Goal: Task Accomplishment & Management: Use online tool/utility

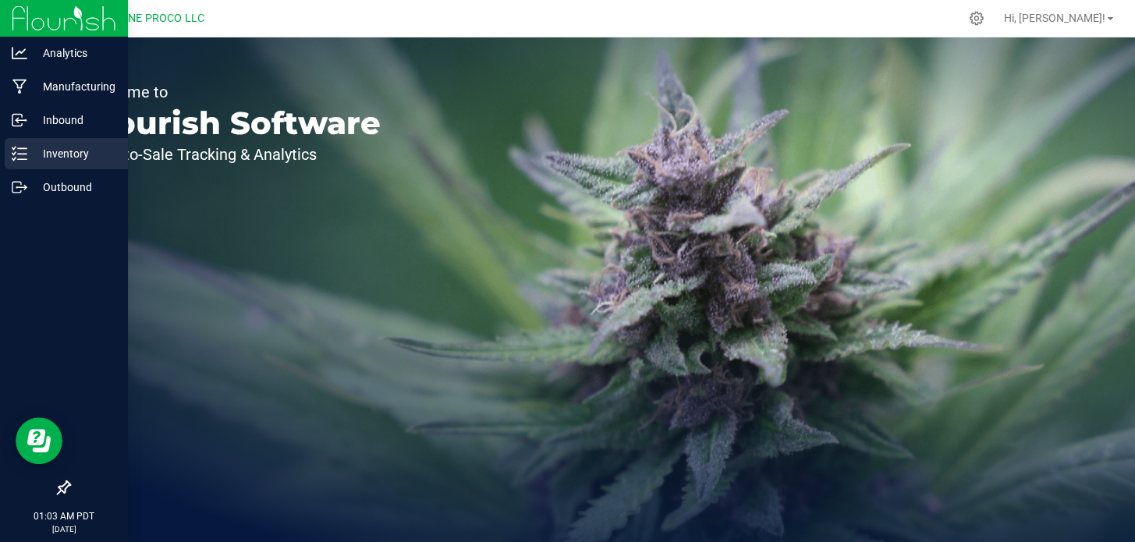
click at [39, 155] on p "Inventory" at bounding box center [74, 153] width 94 height 19
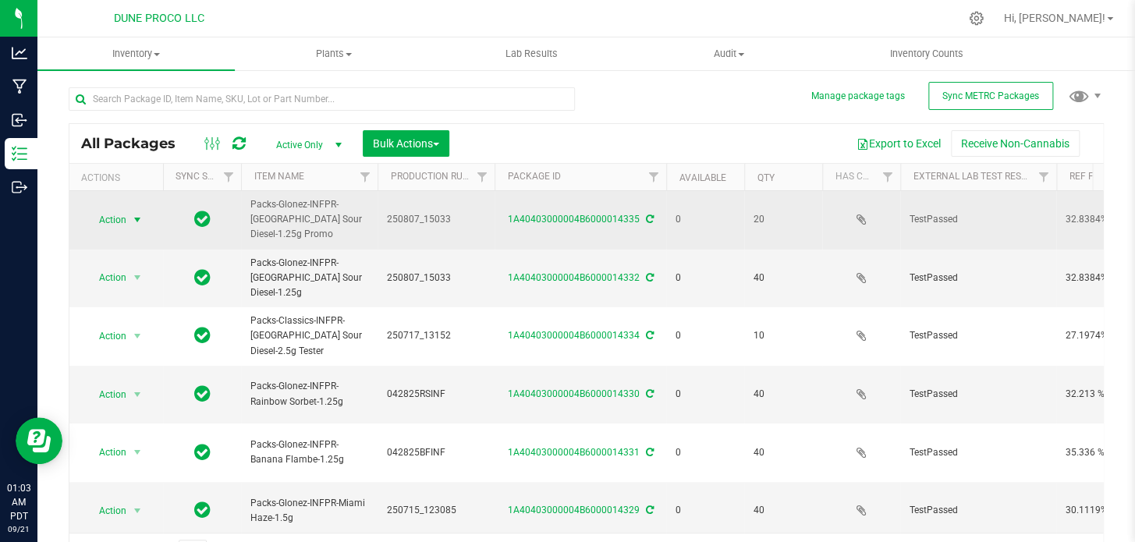
click at [130, 214] on span "select" at bounding box center [137, 220] width 19 height 22
click at [97, 213] on span "Action" at bounding box center [106, 220] width 42 height 22
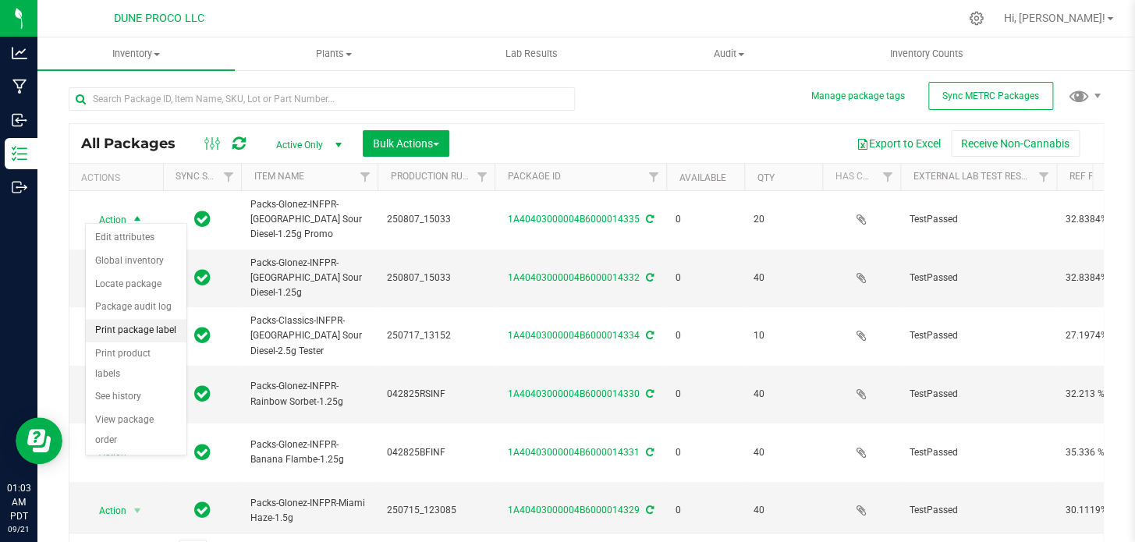
click at [143, 337] on li "Print package label" at bounding box center [136, 330] width 101 height 23
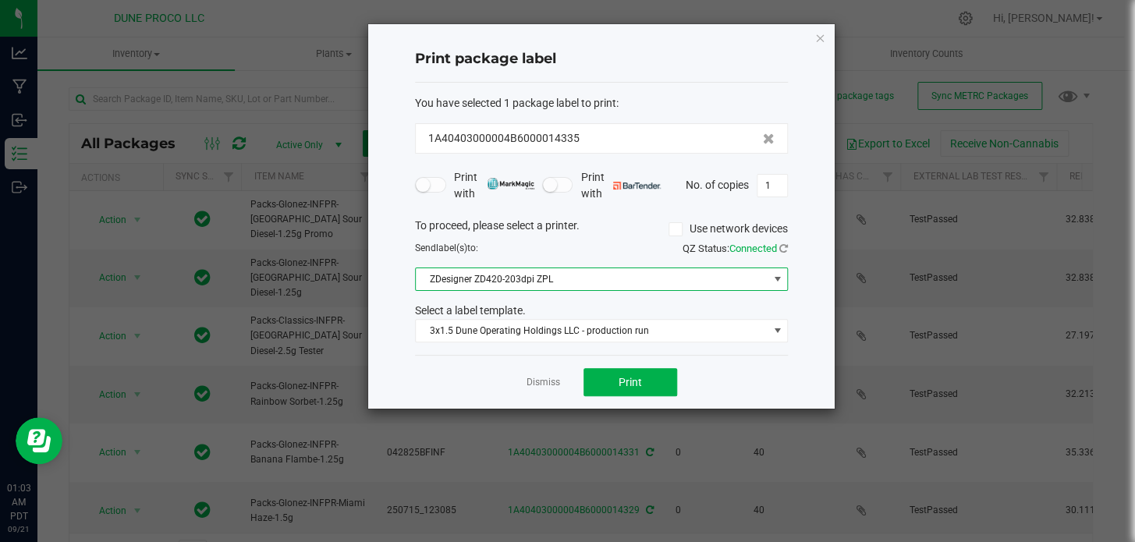
click at [617, 286] on span "ZDesigner ZD420-203dpi ZPL" at bounding box center [592, 279] width 352 height 22
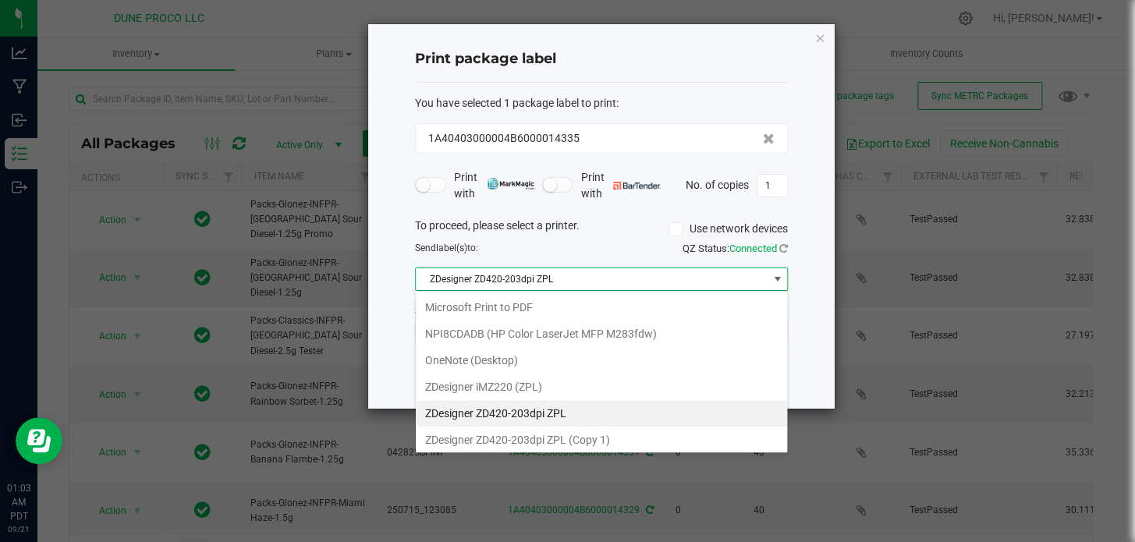
scroll to position [23, 373]
click at [593, 437] on 1\) "ZDesigner ZD420-203dpi ZPL (Copy 1)" at bounding box center [601, 440] width 371 height 27
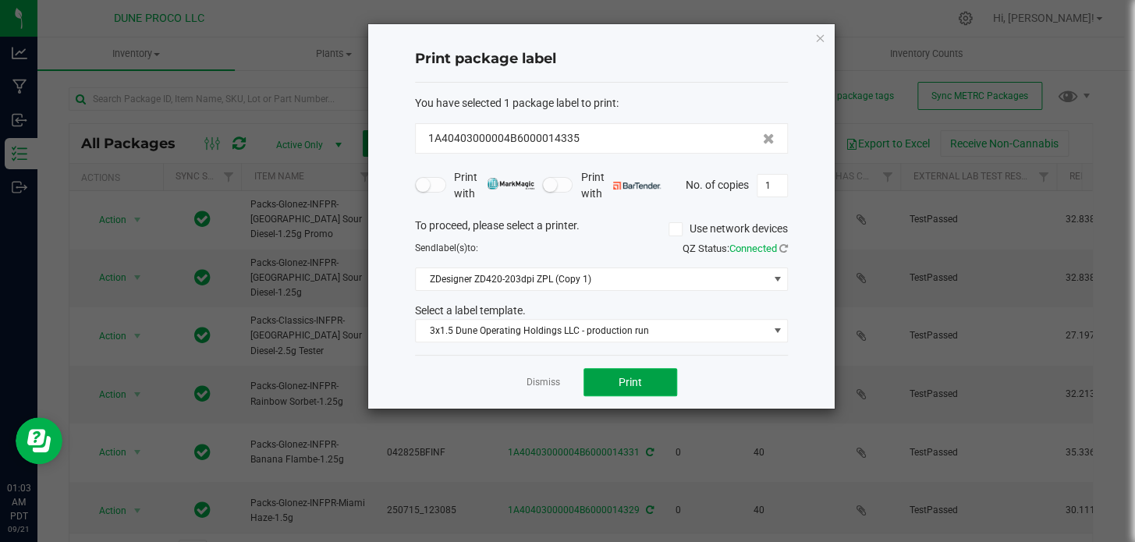
click at [627, 385] on span "Print" at bounding box center [629, 382] width 23 height 12
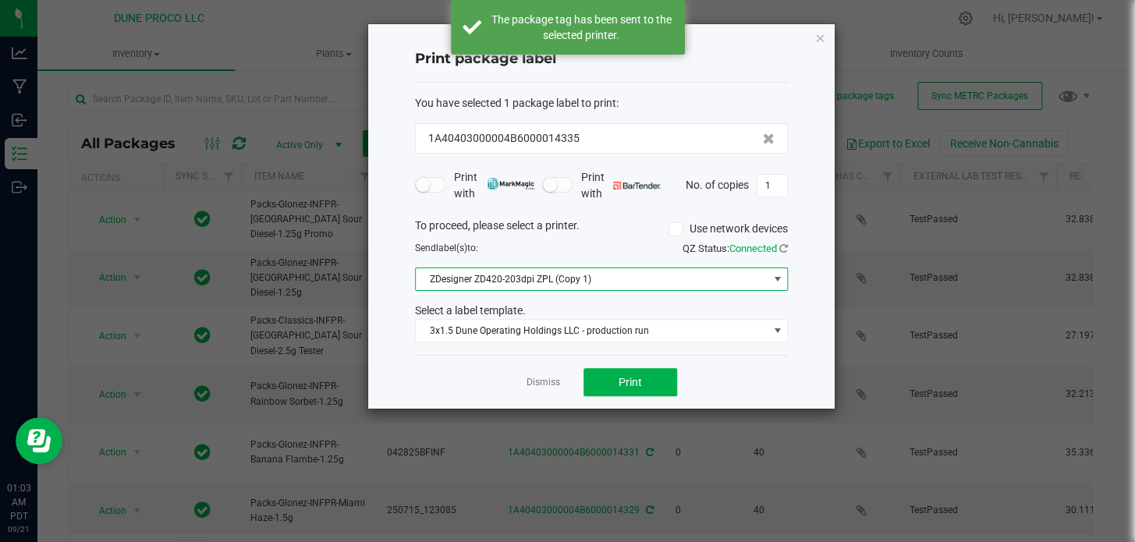
click at [600, 278] on span "ZDesigner ZD420-203dpi ZPL (Copy 1)" at bounding box center [592, 279] width 352 height 22
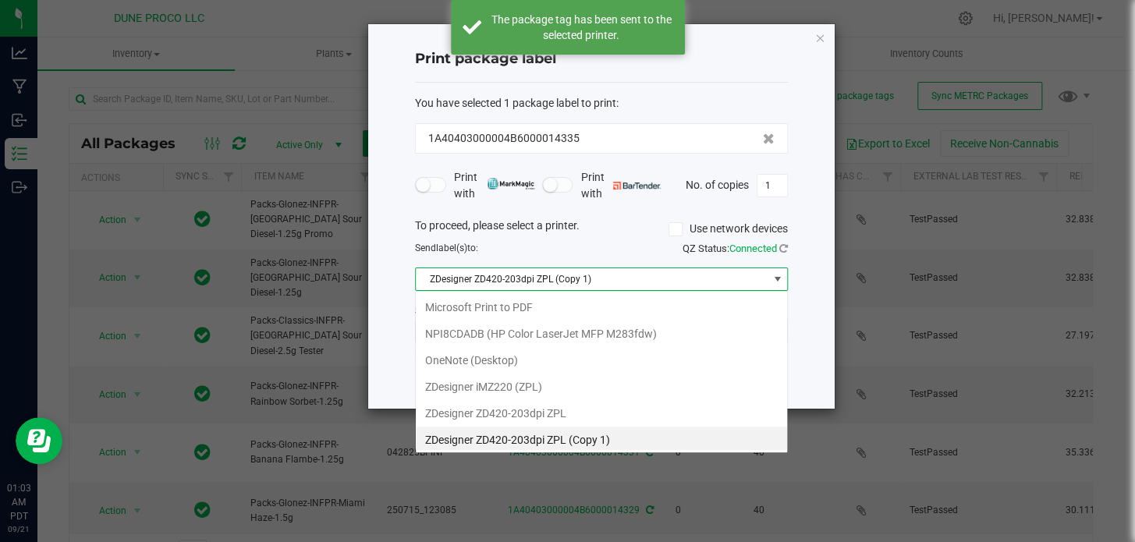
scroll to position [2, 0]
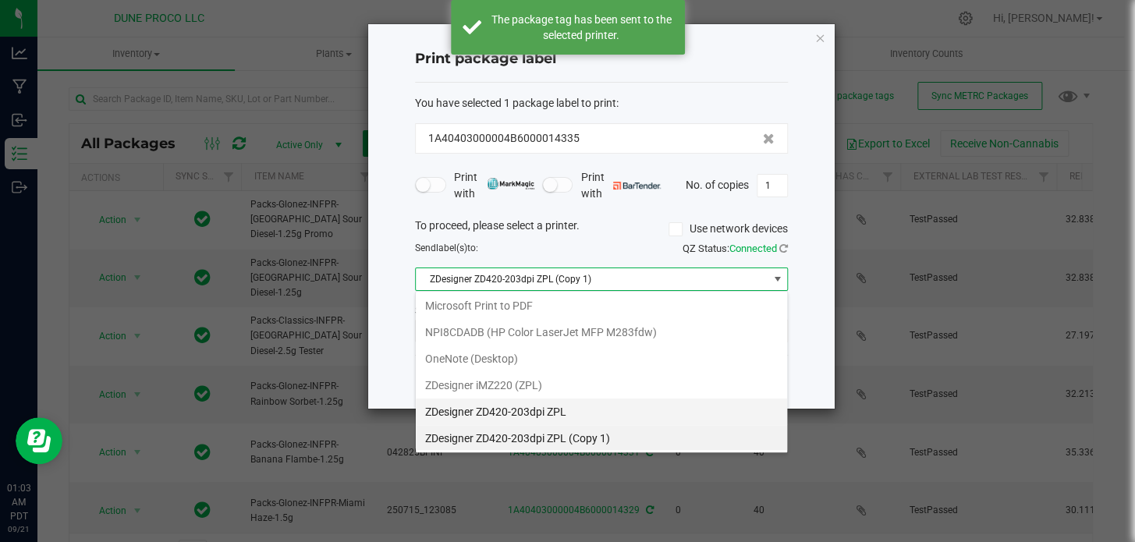
click at [561, 399] on ZPL "ZDesigner ZD420-203dpi ZPL" at bounding box center [601, 412] width 371 height 27
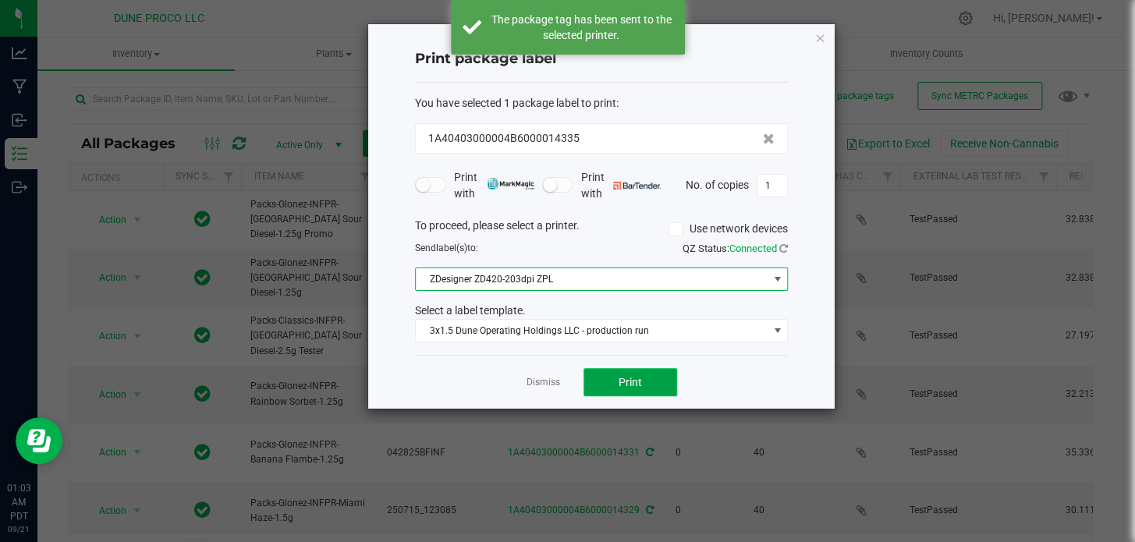
click at [628, 376] on span "Print" at bounding box center [629, 382] width 23 height 12
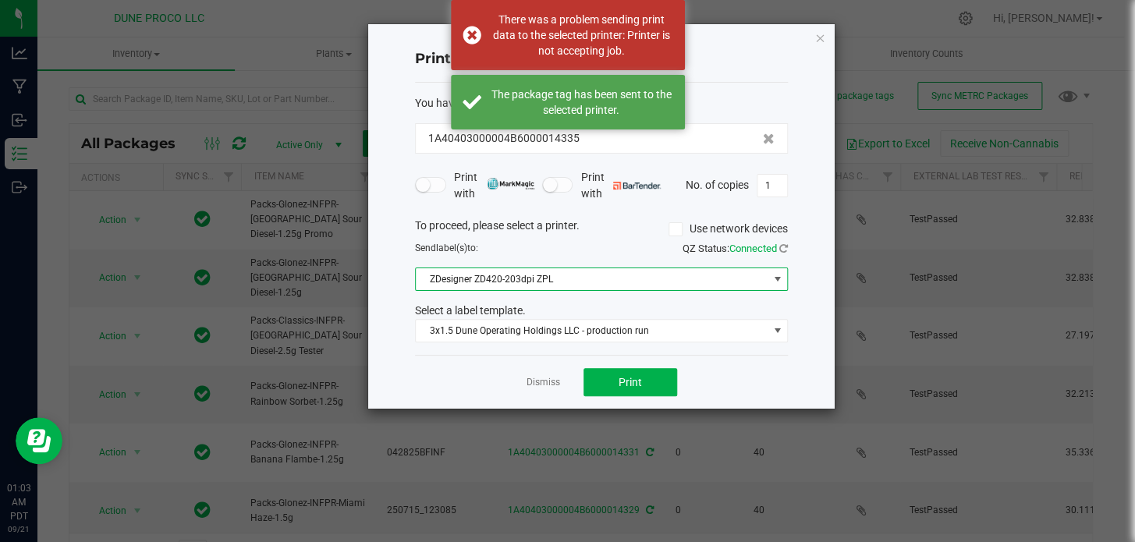
click at [593, 275] on span "ZDesigner ZD420-203dpi ZPL" at bounding box center [592, 279] width 352 height 22
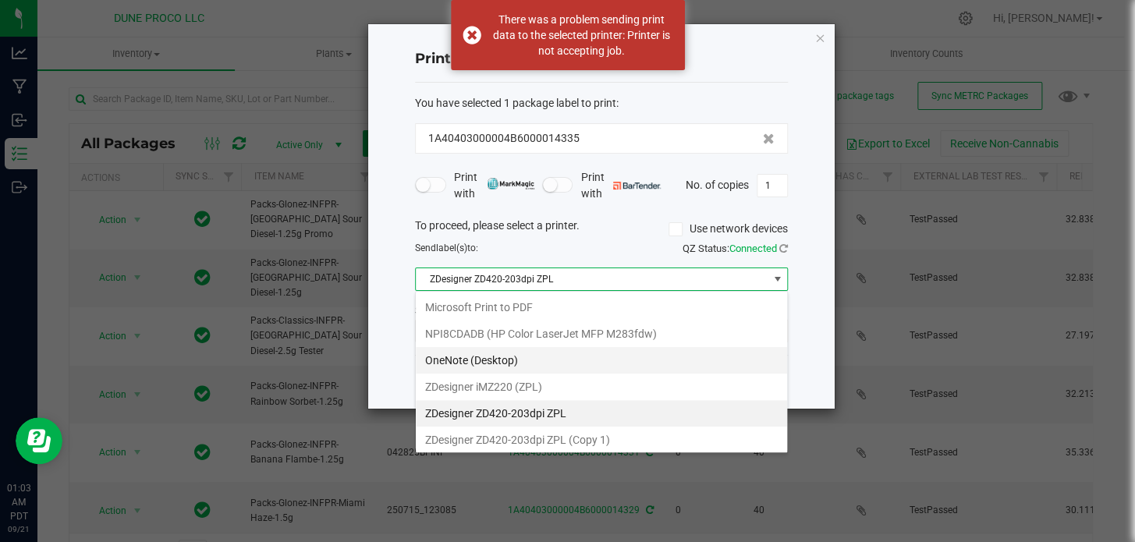
scroll to position [133, 0]
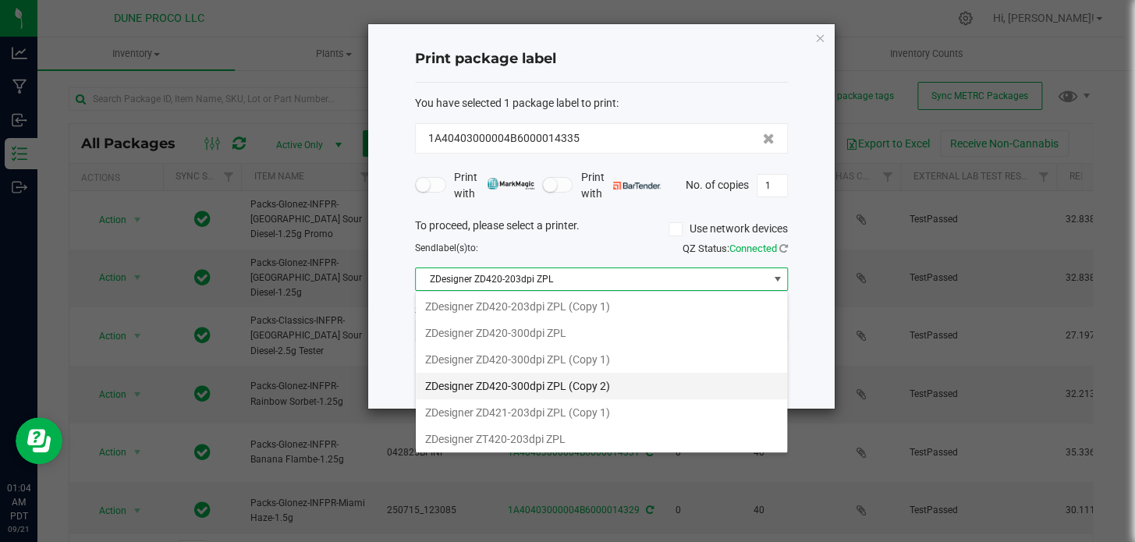
click at [580, 391] on 2\) "ZDesigner ZD420-300dpi ZPL (Copy 2)" at bounding box center [601, 386] width 371 height 27
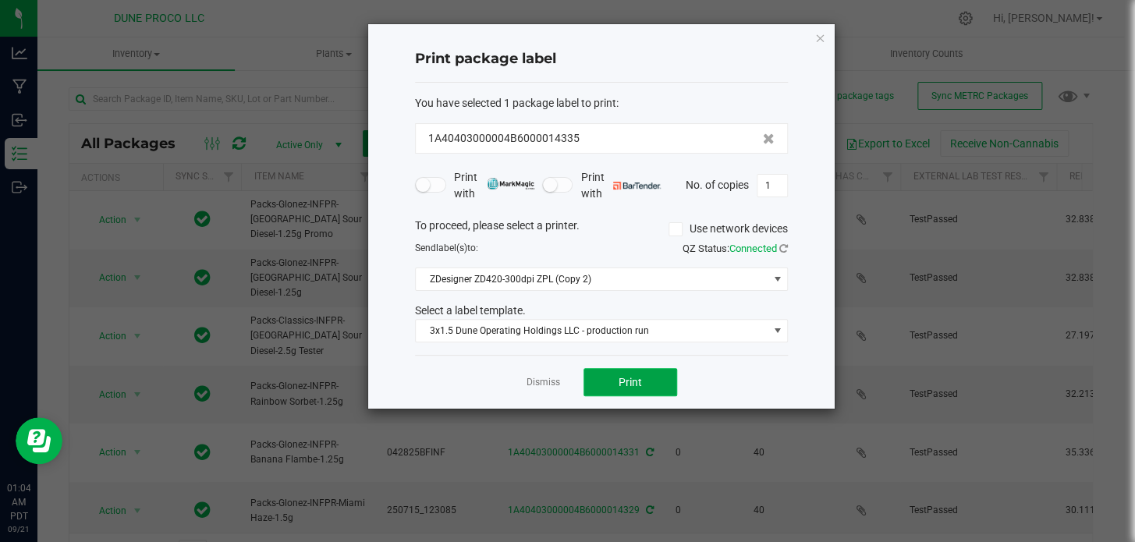
click at [635, 381] on span "Print" at bounding box center [629, 382] width 23 height 12
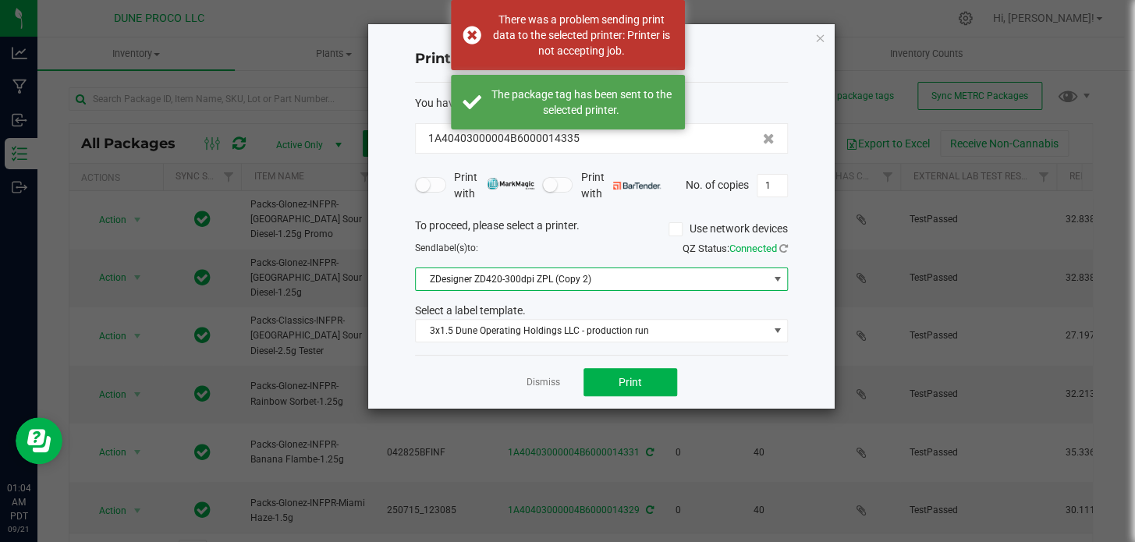
click at [623, 285] on span "ZDesigner ZD420-300dpi ZPL (Copy 2)" at bounding box center [592, 279] width 352 height 22
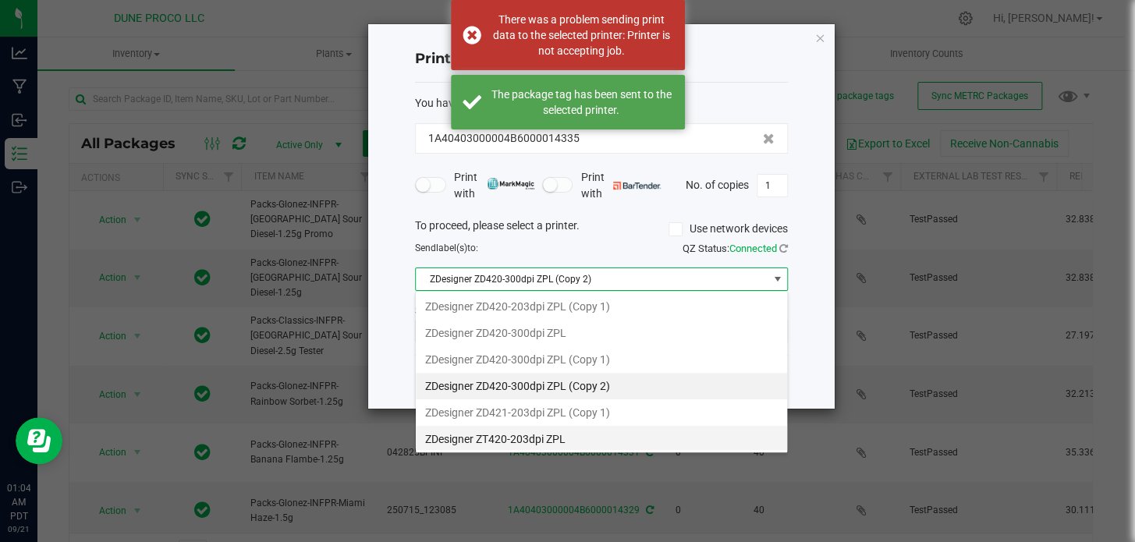
click at [569, 428] on ZPL "ZDesigner ZT420-203dpi ZPL" at bounding box center [601, 439] width 371 height 27
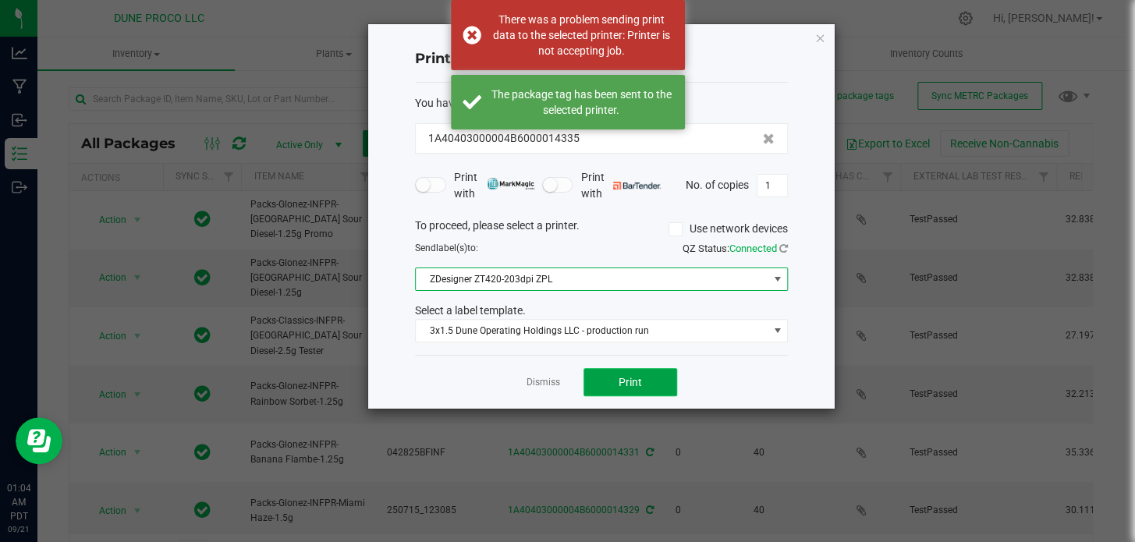
click at [618, 389] on button "Print" at bounding box center [630, 382] width 94 height 28
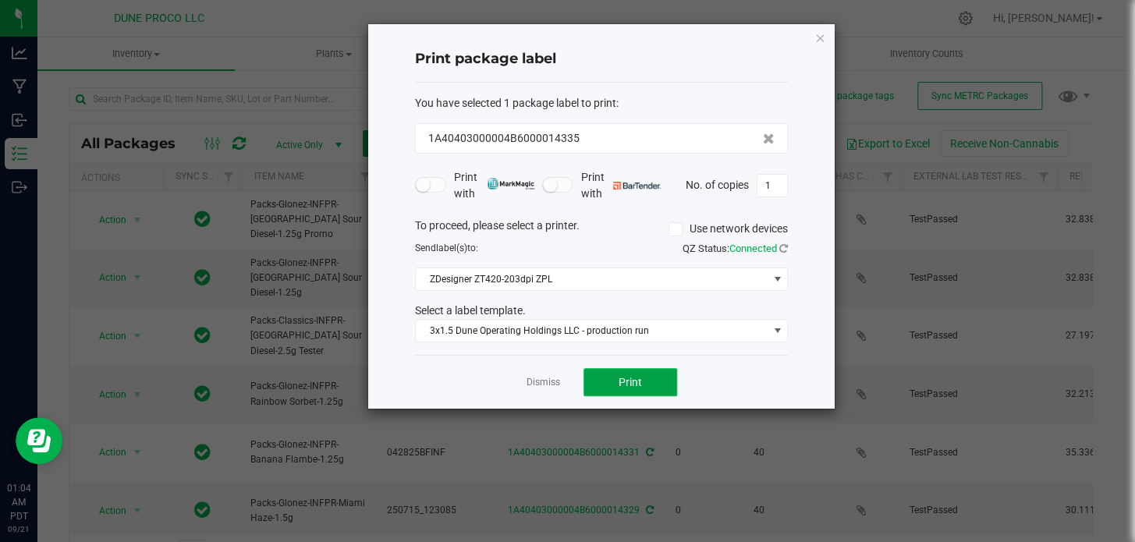
drag, startPoint x: 618, startPoint y: 386, endPoint x: 611, endPoint y: 381, distance: 8.4
click at [611, 381] on button "Print" at bounding box center [630, 382] width 94 height 28
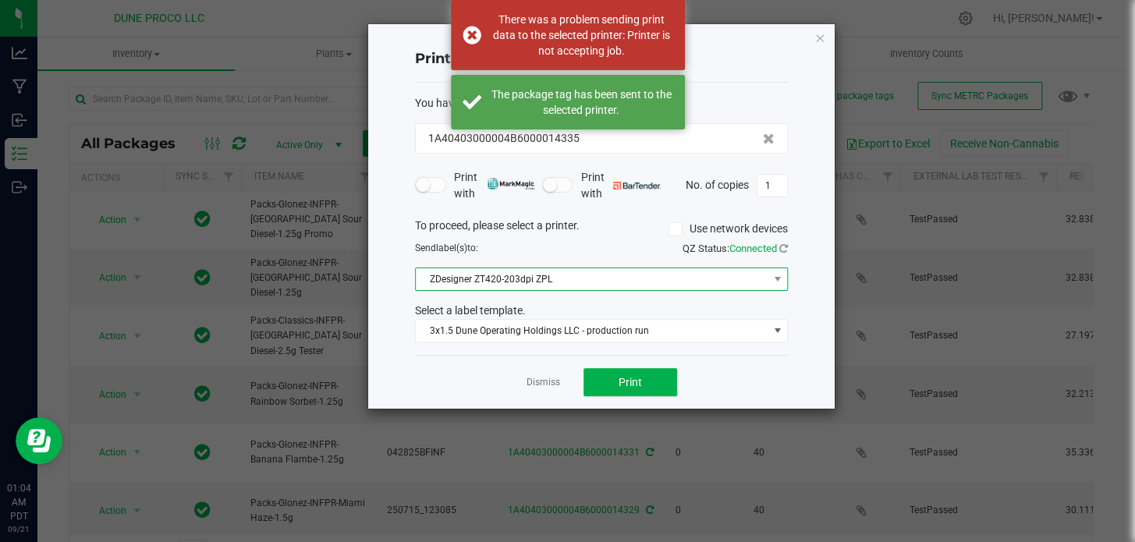
click at [555, 279] on span "ZDesigner ZT420-203dpi ZPL" at bounding box center [592, 279] width 352 height 22
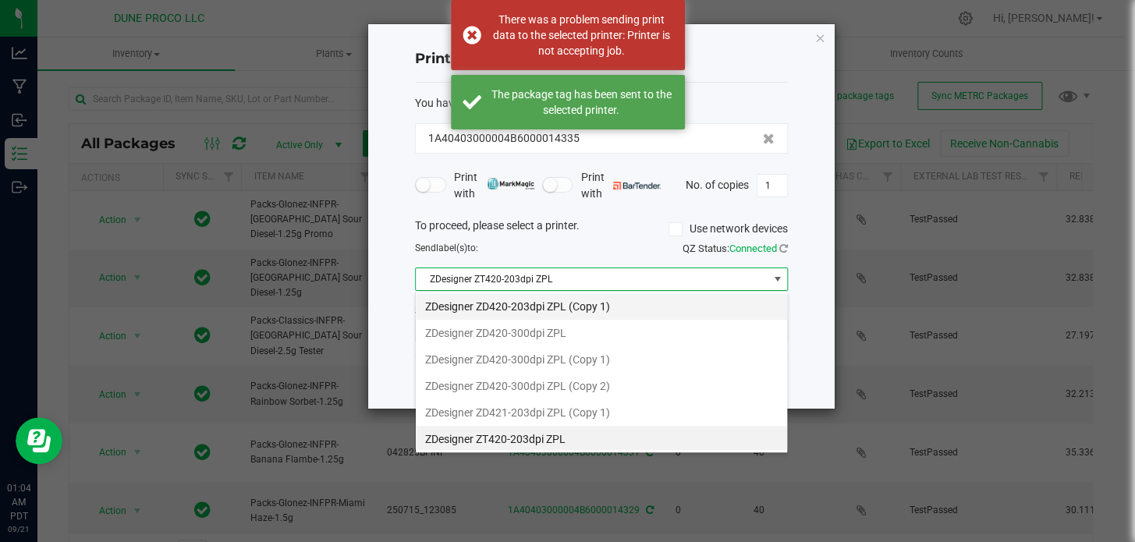
click at [551, 310] on 1\) "ZDesigner ZD420-203dpi ZPL (Copy 1)" at bounding box center [601, 306] width 371 height 27
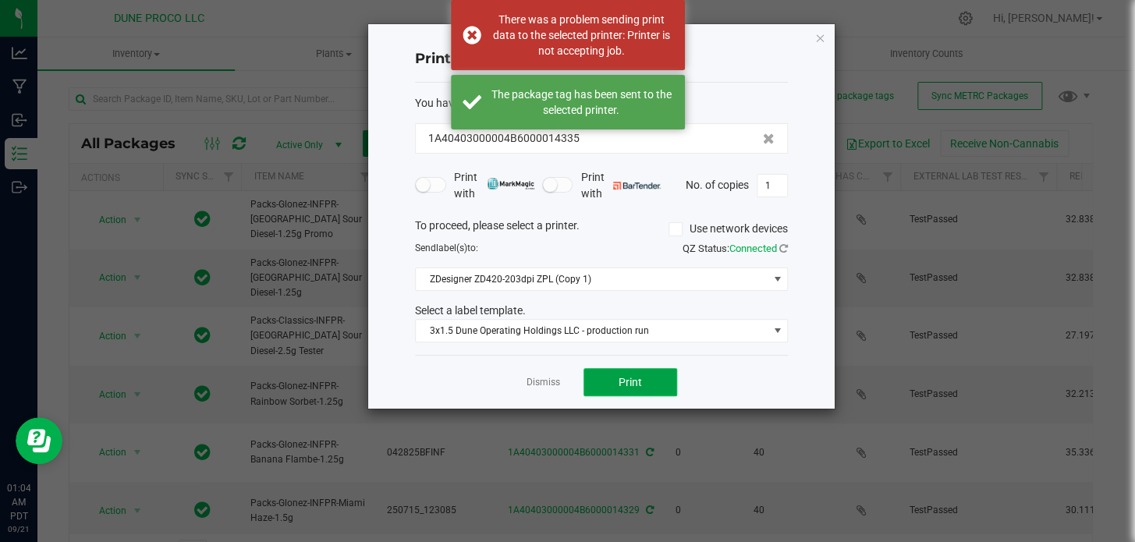
click at [636, 376] on span "Print" at bounding box center [629, 382] width 23 height 12
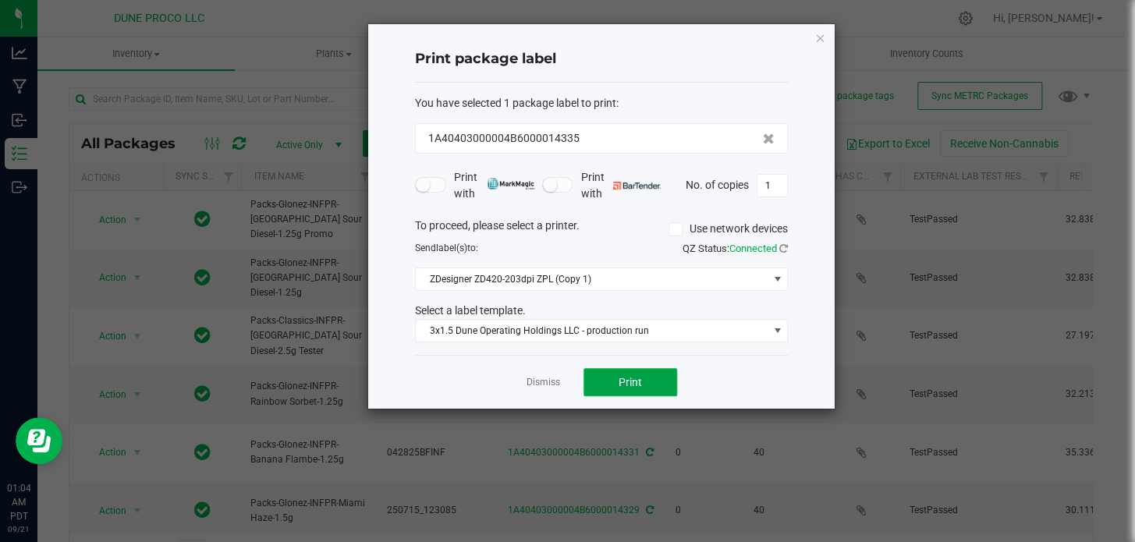
drag, startPoint x: 636, startPoint y: 376, endPoint x: 618, endPoint y: 381, distance: 18.7
click at [618, 381] on span "Print" at bounding box center [629, 382] width 23 height 12
drag, startPoint x: 618, startPoint y: 381, endPoint x: 606, endPoint y: 376, distance: 12.9
click at [606, 376] on button "Print" at bounding box center [630, 382] width 94 height 28
click at [650, 368] on button "Print" at bounding box center [630, 382] width 94 height 28
